Goal: Transaction & Acquisition: Purchase product/service

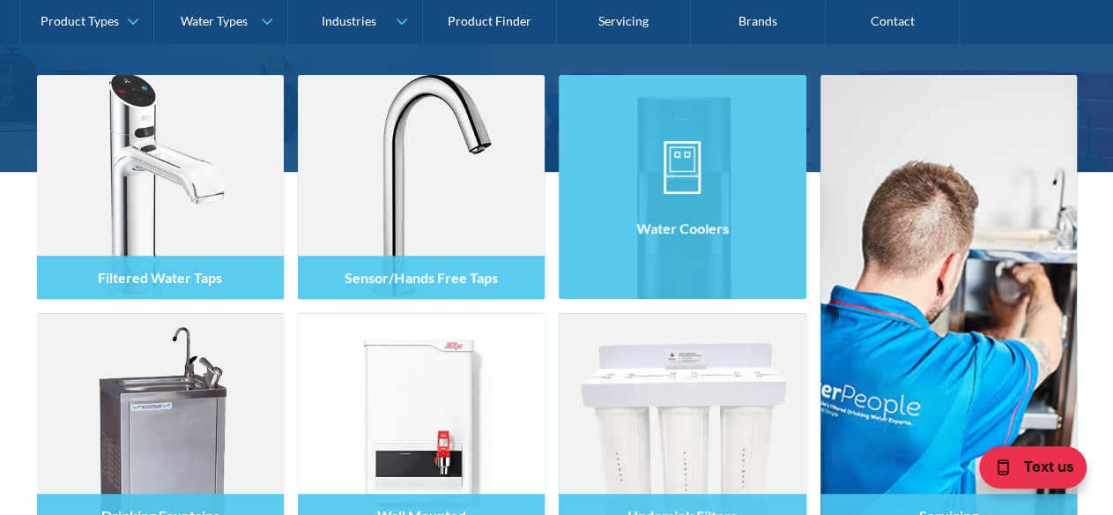
click at [685, 249] on div at bounding box center [682, 203] width 247 height 106
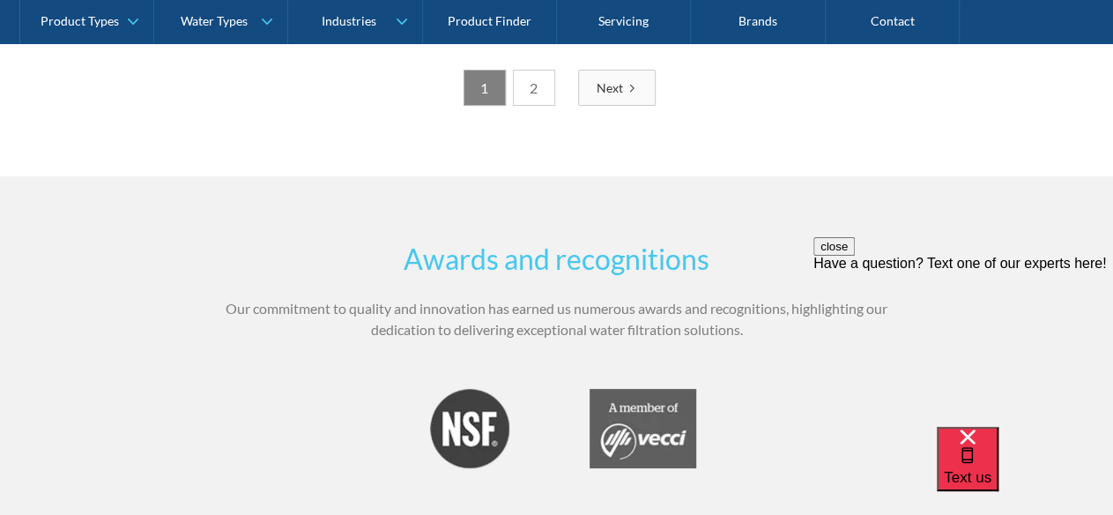
scroll to position [3310, 0]
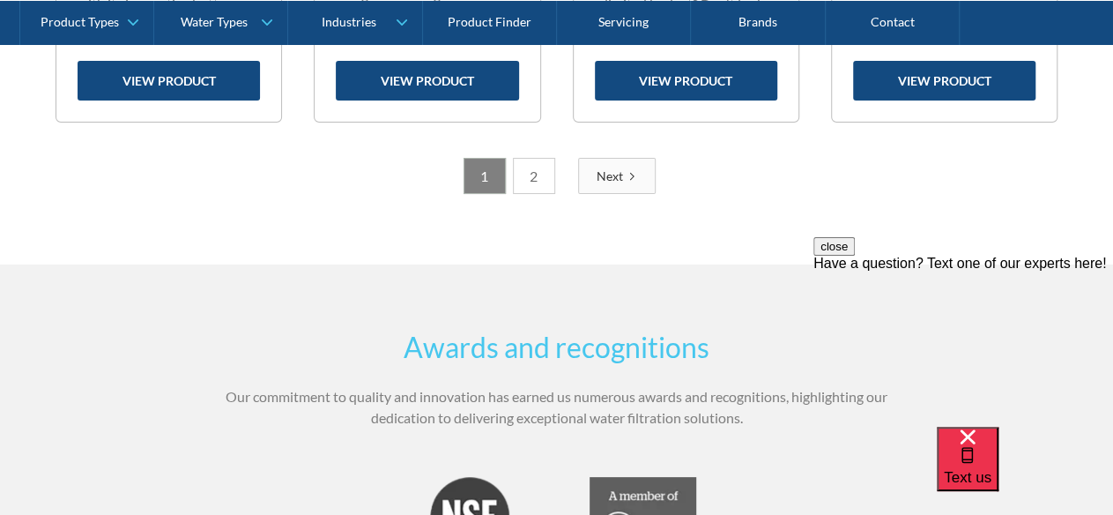
click at [615, 176] on div "Next" at bounding box center [610, 176] width 26 height 19
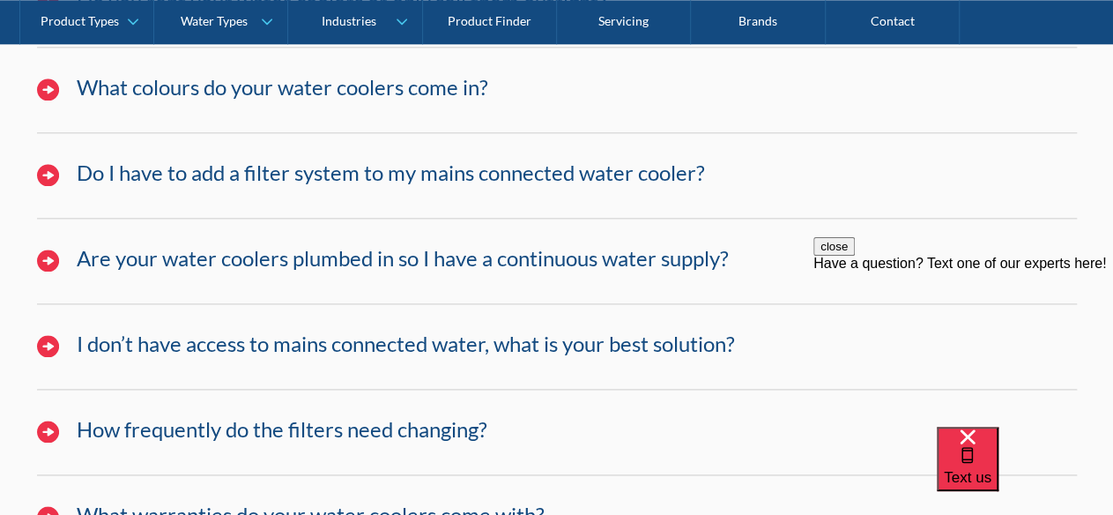
scroll to position [4984, 0]
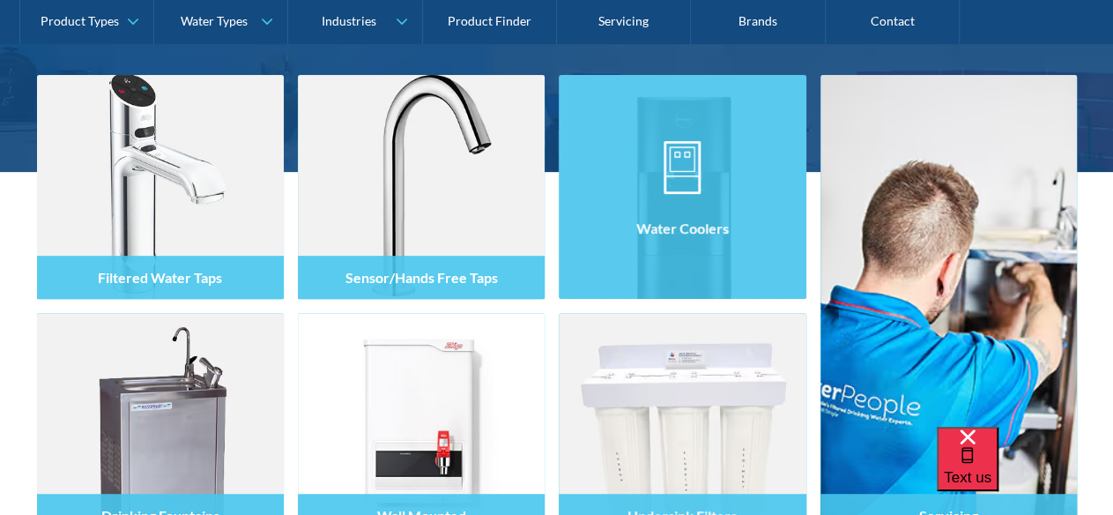
click at [684, 200] on div at bounding box center [682, 203] width 247 height 106
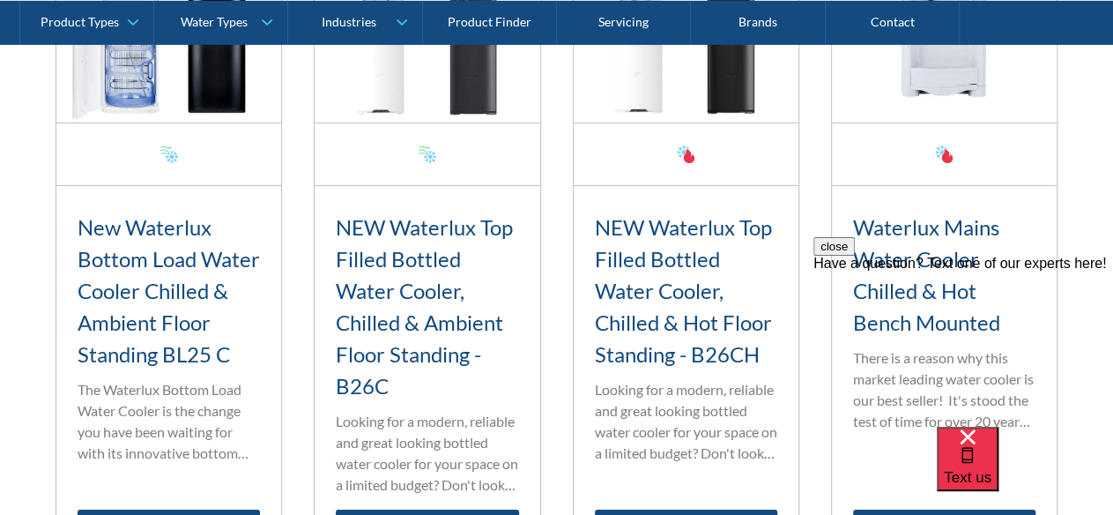
scroll to position [2949, 0]
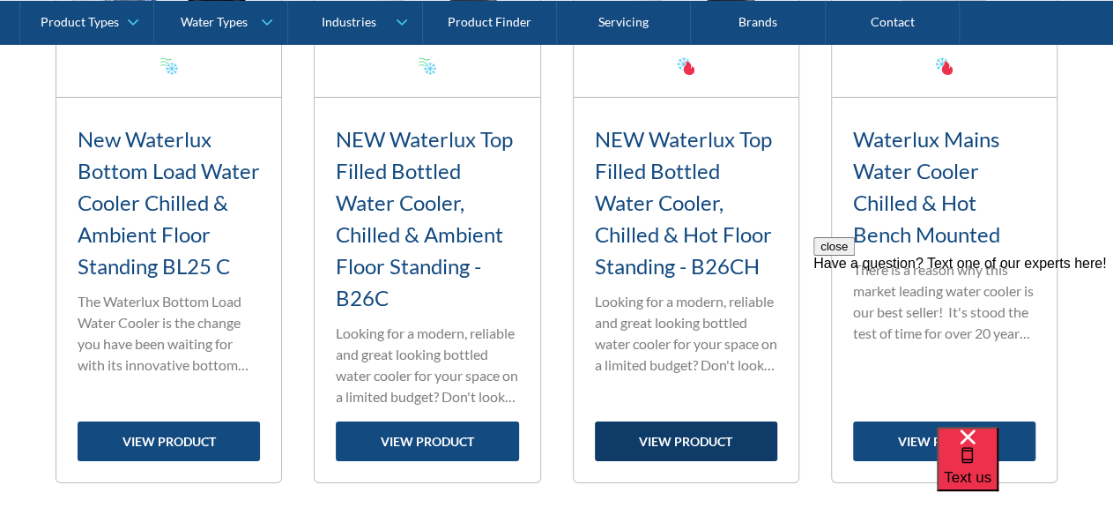
click at [670, 433] on link "view product" at bounding box center [686, 441] width 182 height 40
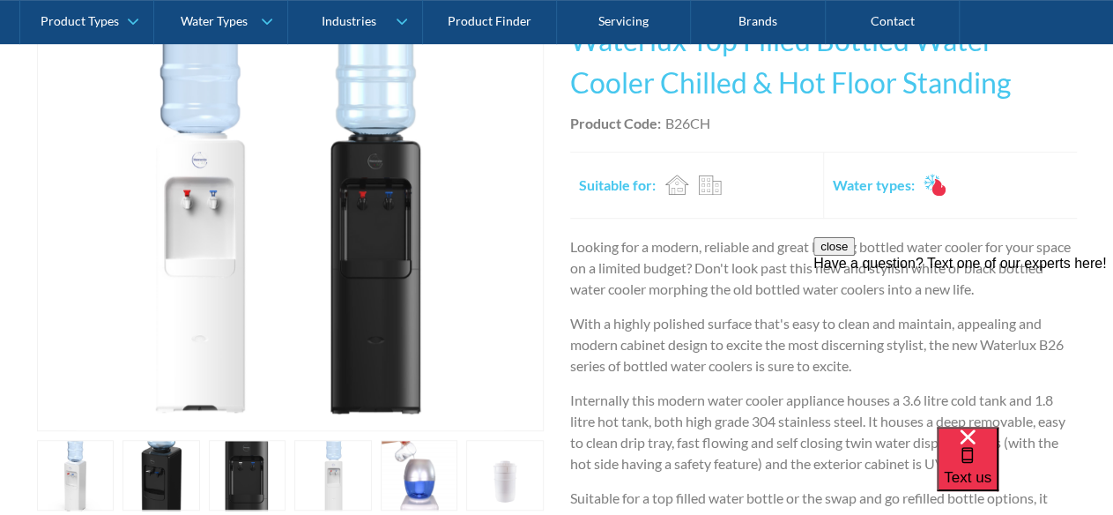
scroll to position [529, 0]
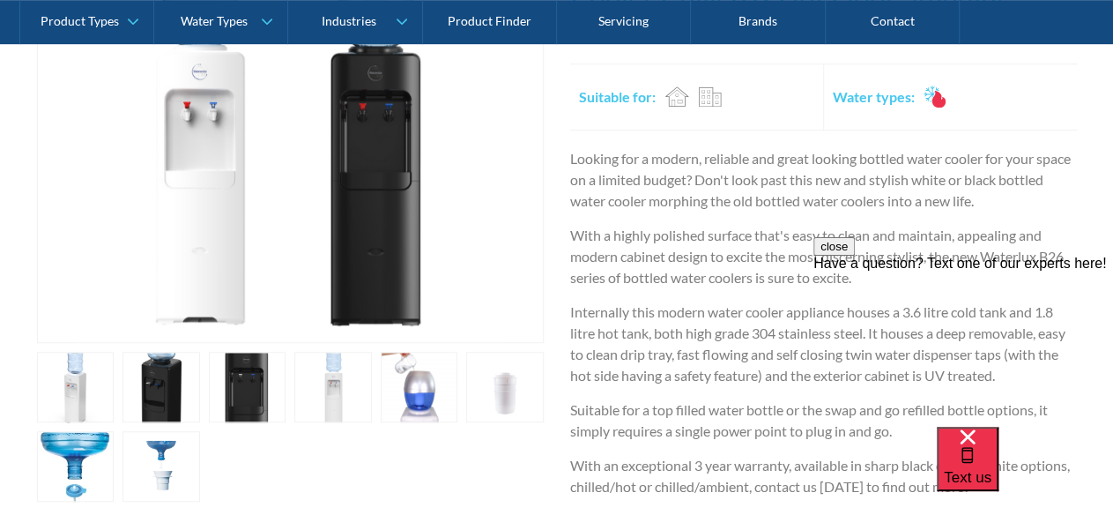
click at [115, 403] on link "open lightbox" at bounding box center [76, 387] width 78 height 70
click at [404, 371] on div at bounding box center [556, 227] width 1113 height 433
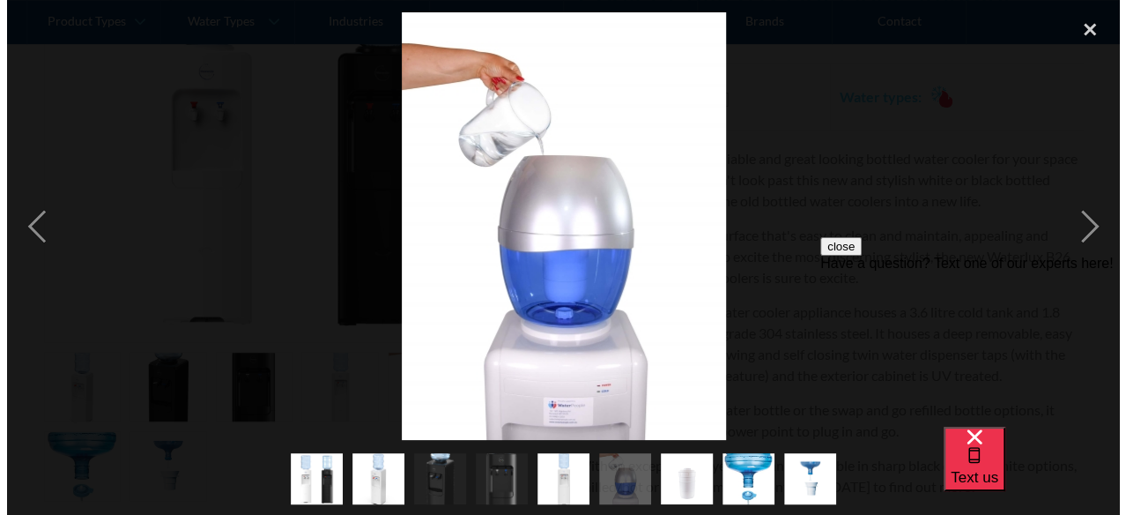
scroll to position [1322, 0]
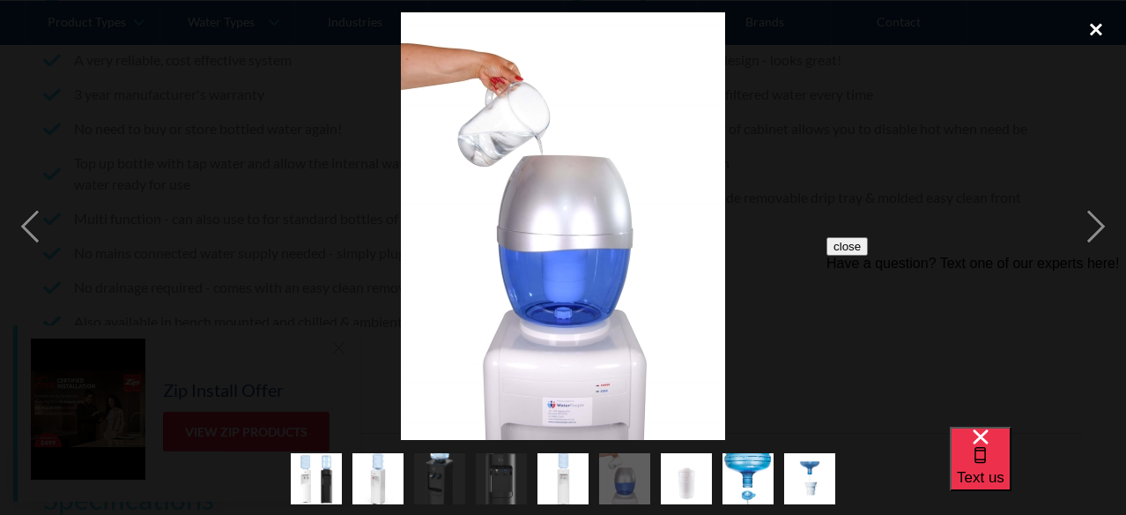
click at [1101, 31] on div "close lightbox" at bounding box center [1096, 30] width 60 height 39
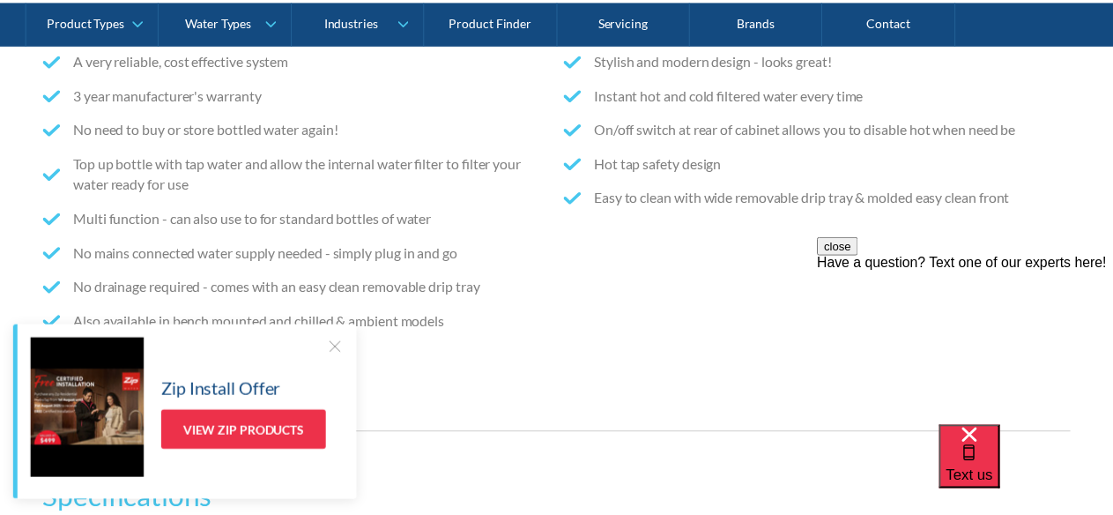
scroll to position [656, 0]
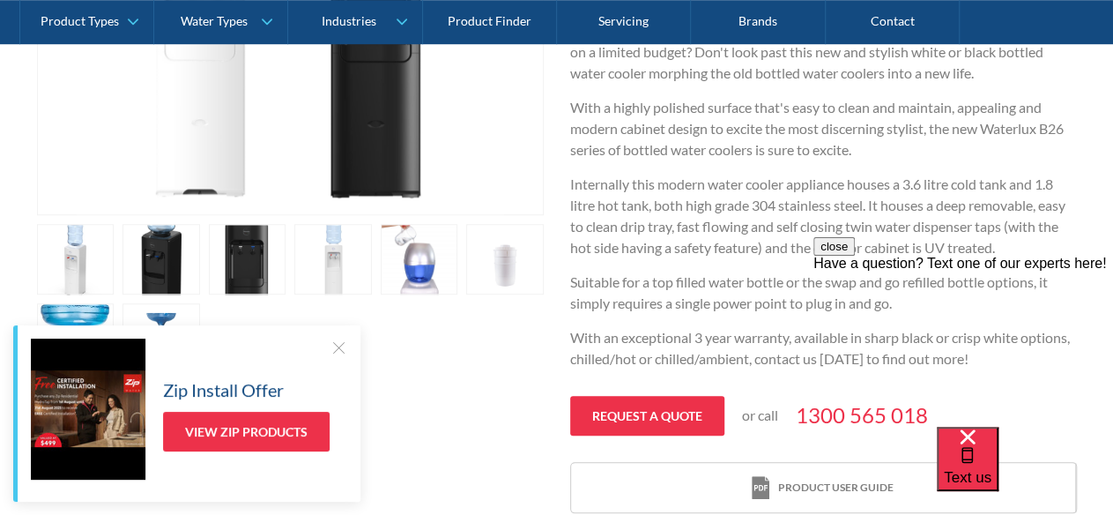
click at [342, 347] on div at bounding box center [339, 347] width 18 height 18
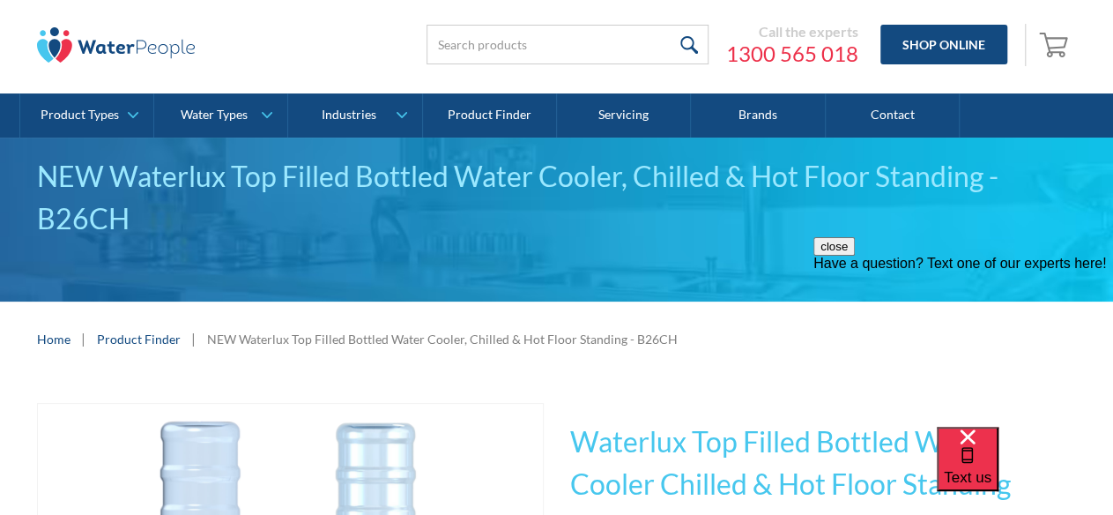
scroll to position [0, 0]
